Goal: Task Accomplishment & Management: Manage account settings

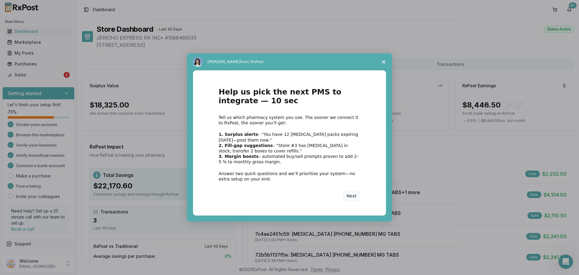
click at [374, 60] on div "[PERSON_NAME] from RxPost" at bounding box center [289, 62] width 193 height 10
click at [384, 62] on polygon "Close survey" at bounding box center [384, 62] width 4 height 4
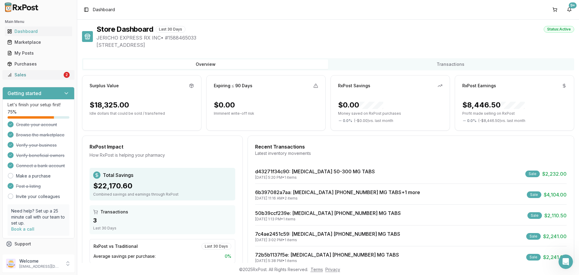
click at [43, 75] on div "Sales" at bounding box center [34, 75] width 55 height 6
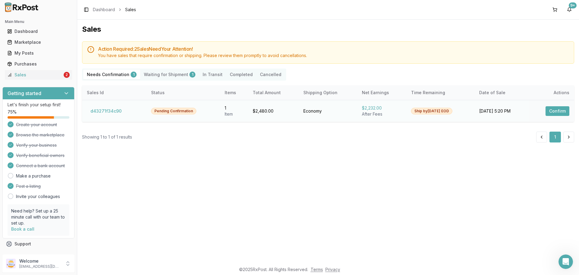
click at [567, 107] on button "Confirm" at bounding box center [558, 111] width 24 height 10
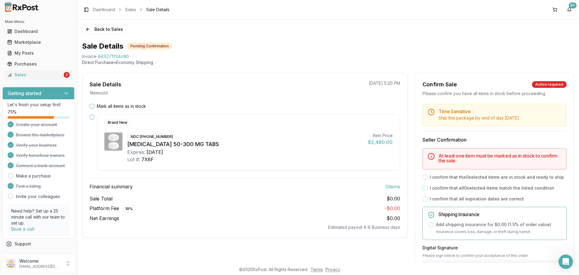
click at [91, 106] on button "Mark all items as in stock" at bounding box center [92, 106] width 5 height 5
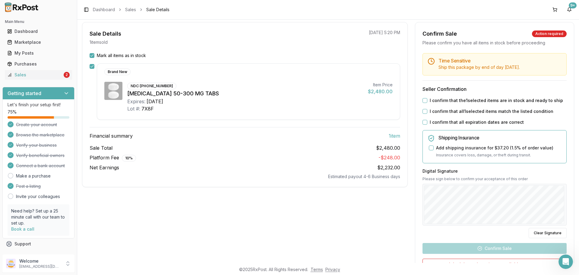
scroll to position [54, 0]
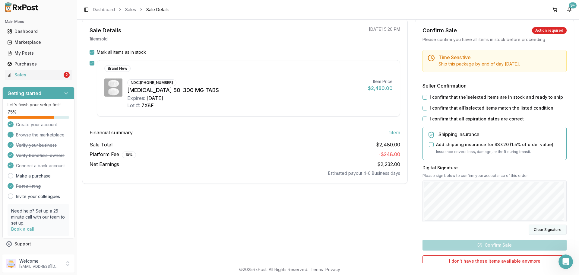
click at [545, 230] on button "Clear Signature" at bounding box center [548, 230] width 38 height 10
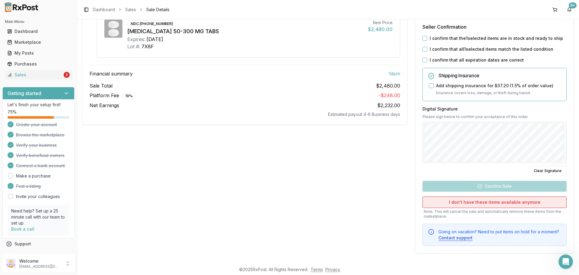
scroll to position [113, 0]
click at [432, 44] on div "Time Sensitive Ship this package by end of day [DATE] . Seller Confirmation I c…" at bounding box center [495, 118] width 159 height 255
click at [424, 40] on button "I confirm that the 1 selected items are in stock and ready to ship" at bounding box center [425, 38] width 5 height 5
click at [424, 50] on button "I confirm that all 1 selected items match the listed condition" at bounding box center [425, 48] width 5 height 5
click at [424, 57] on div "I confirm that all expiration dates are correct" at bounding box center [495, 60] width 144 height 6
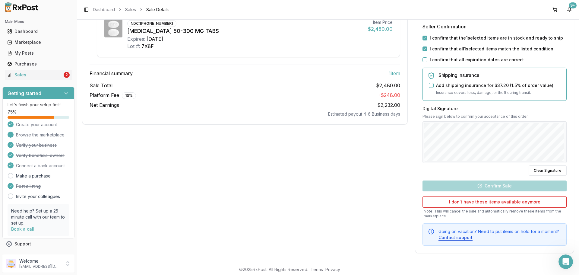
click at [424, 57] on div "I confirm that all expiration dates are correct" at bounding box center [495, 60] width 144 height 6
click at [425, 60] on button "I confirm that all expiration dates are correct" at bounding box center [425, 59] width 5 height 5
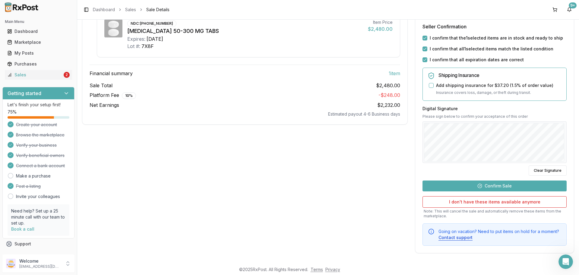
click at [380, 190] on div "Sale Details 1 item sold [DATE] 5:20 PM Mark all items as in stock Brand New ND…" at bounding box center [245, 107] width 326 height 294
click at [454, 187] on button "Confirm Sale" at bounding box center [495, 185] width 144 height 11
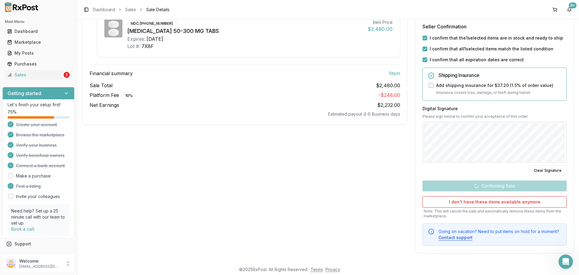
scroll to position [1, 0]
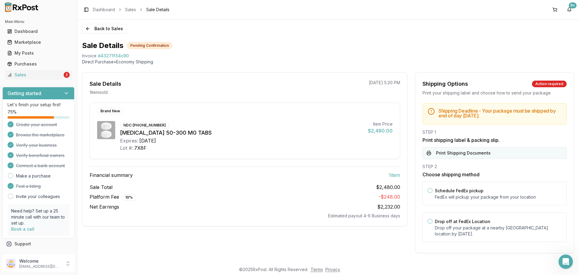
click at [450, 152] on button "Print Shipping Documents" at bounding box center [495, 152] width 144 height 11
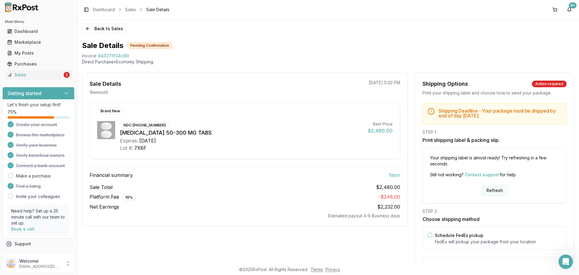
click at [492, 192] on button "Refresh" at bounding box center [495, 190] width 27 height 11
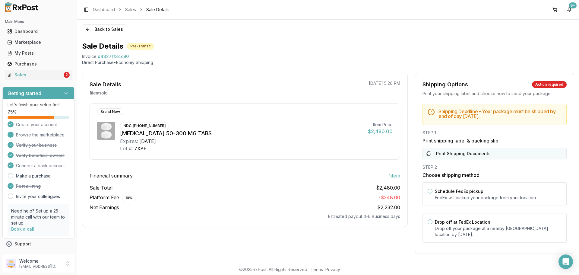
click at [473, 154] on button "Print Shipping Documents" at bounding box center [495, 153] width 144 height 11
